Goal: Information Seeking & Learning: Learn about a topic

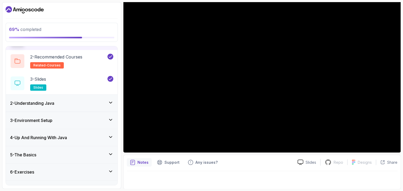
scroll to position [35, 0]
click at [109, 104] on icon at bounding box center [110, 103] width 5 height 5
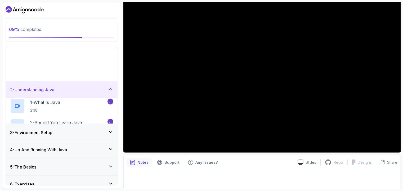
scroll to position [0, 0]
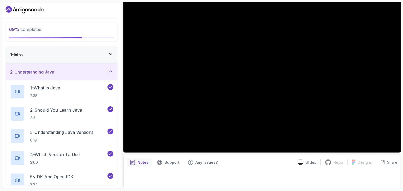
click at [110, 69] on icon at bounding box center [110, 71] width 5 height 5
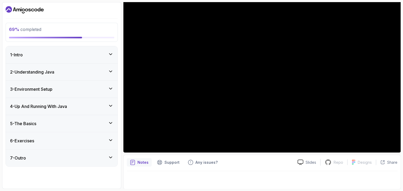
click at [111, 89] on icon at bounding box center [110, 88] width 3 height 1
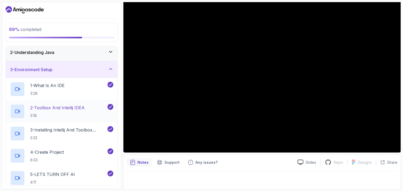
scroll to position [19, 0]
click at [110, 73] on div "3 - Environment Setup" at bounding box center [62, 70] width 112 height 17
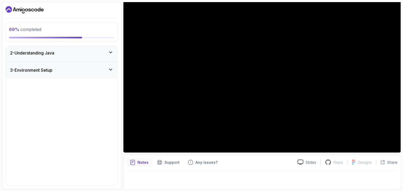
scroll to position [0, 0]
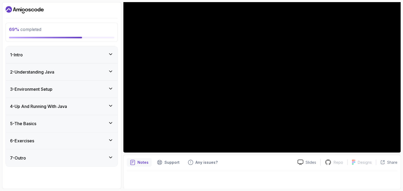
click at [110, 89] on icon at bounding box center [110, 88] width 5 height 5
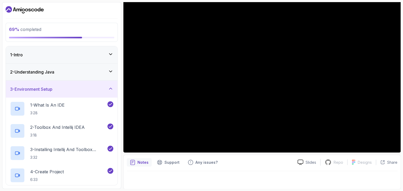
click at [110, 89] on icon at bounding box center [110, 88] width 5 height 5
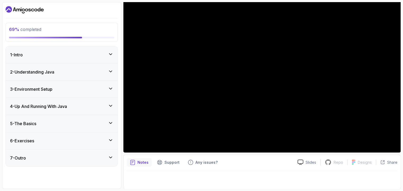
click at [90, 103] on div "4 - Up And Running With Java" at bounding box center [61, 106] width 103 height 6
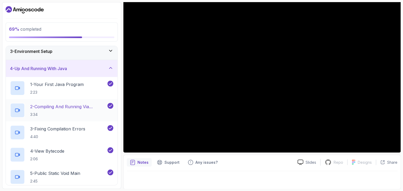
scroll to position [37, 0]
click at [110, 69] on icon at bounding box center [110, 68] width 5 height 5
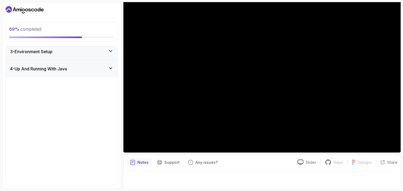
scroll to position [0, 0]
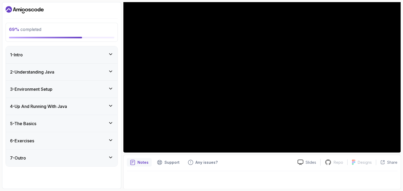
click at [102, 124] on div "5 - The Basics" at bounding box center [61, 123] width 103 height 6
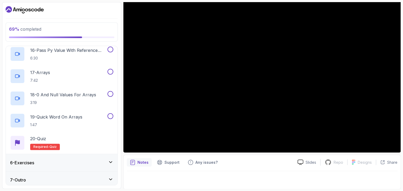
scroll to position [425, 0]
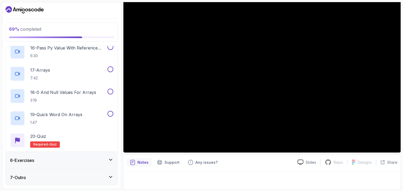
click at [102, 161] on div "6 - Exercises" at bounding box center [61, 160] width 103 height 6
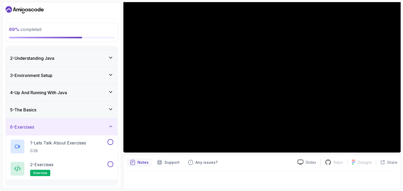
scroll to position [2, 0]
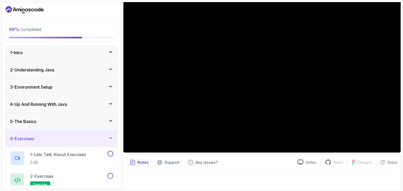
click at [107, 137] on div "6 - Exercises" at bounding box center [61, 139] width 103 height 6
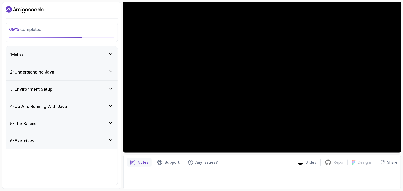
scroll to position [0, 0]
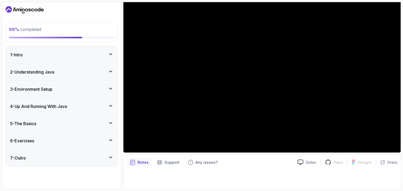
click at [107, 138] on div "6 - Exercises" at bounding box center [61, 141] width 103 height 6
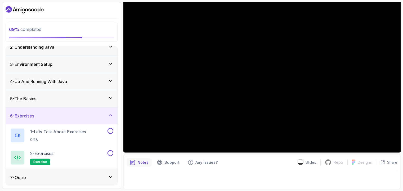
scroll to position [25, 0]
click at [110, 183] on div "7 - Outro" at bounding box center [62, 177] width 112 height 17
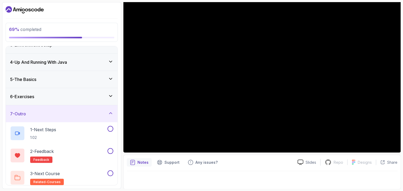
scroll to position [47, 0]
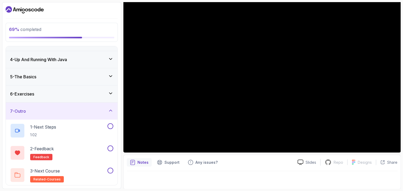
click at [114, 108] on div "7 - Outro" at bounding box center [62, 111] width 112 height 17
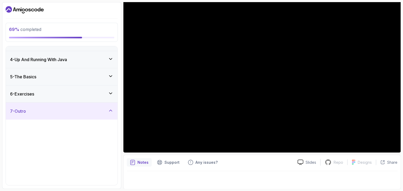
scroll to position [0, 0]
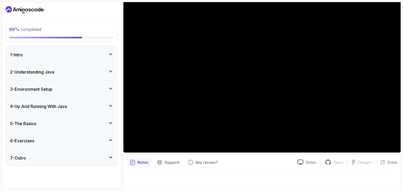
click at [112, 123] on icon at bounding box center [110, 122] width 5 height 5
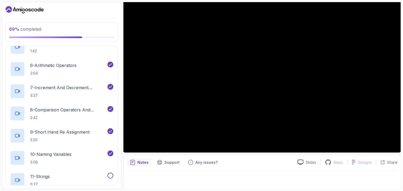
scroll to position [209, 0]
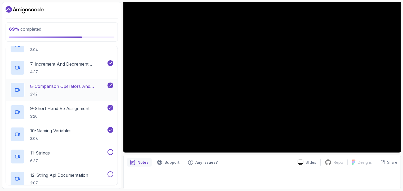
click at [85, 87] on p "8 - Comparison Operators and Booleans" at bounding box center [68, 86] width 76 height 6
